Goal: Transaction & Acquisition: Subscribe to service/newsletter

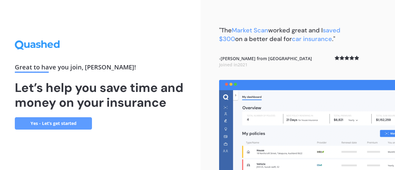
click at [53, 124] on link "Yes - Let’s get started" at bounding box center [53, 123] width 77 height 12
